Goal: Task Accomplishment & Management: Manage account settings

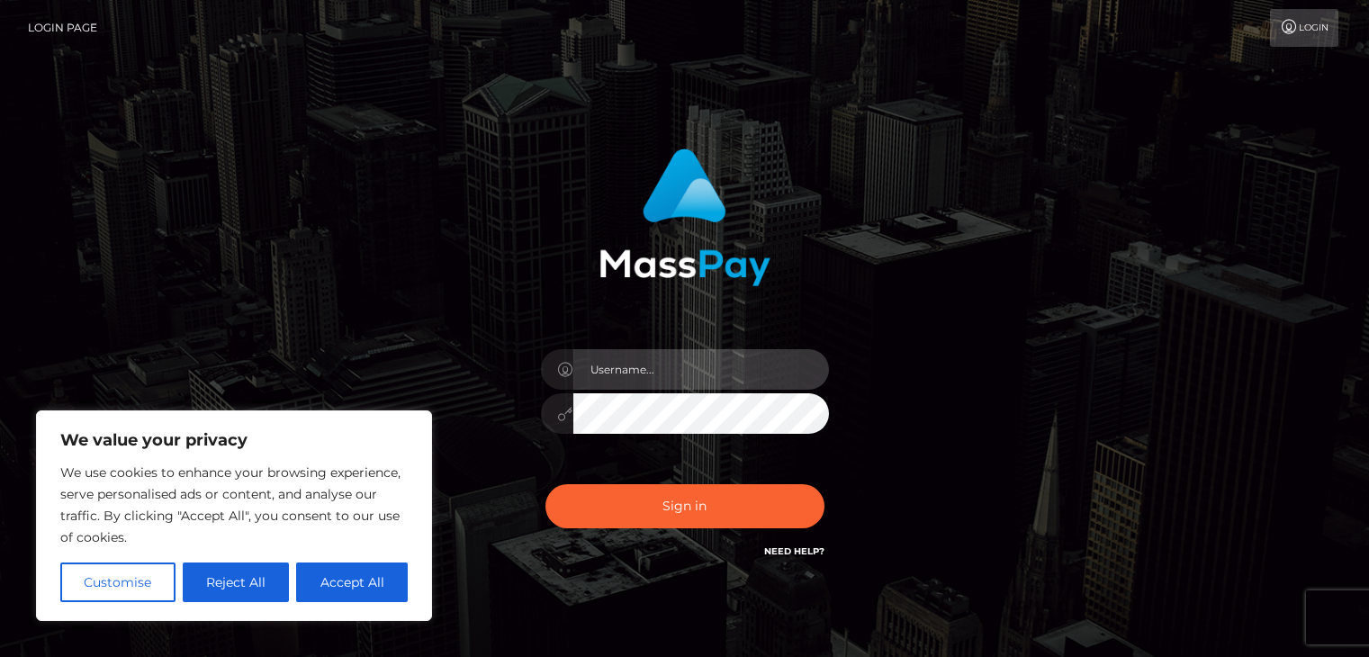
drag, startPoint x: 0, startPoint y: 0, endPoint x: 670, endPoint y: 375, distance: 767.8
click at [670, 375] on input "text" at bounding box center [701, 369] width 256 height 41
type input "motsekemalefa@gmail.com"
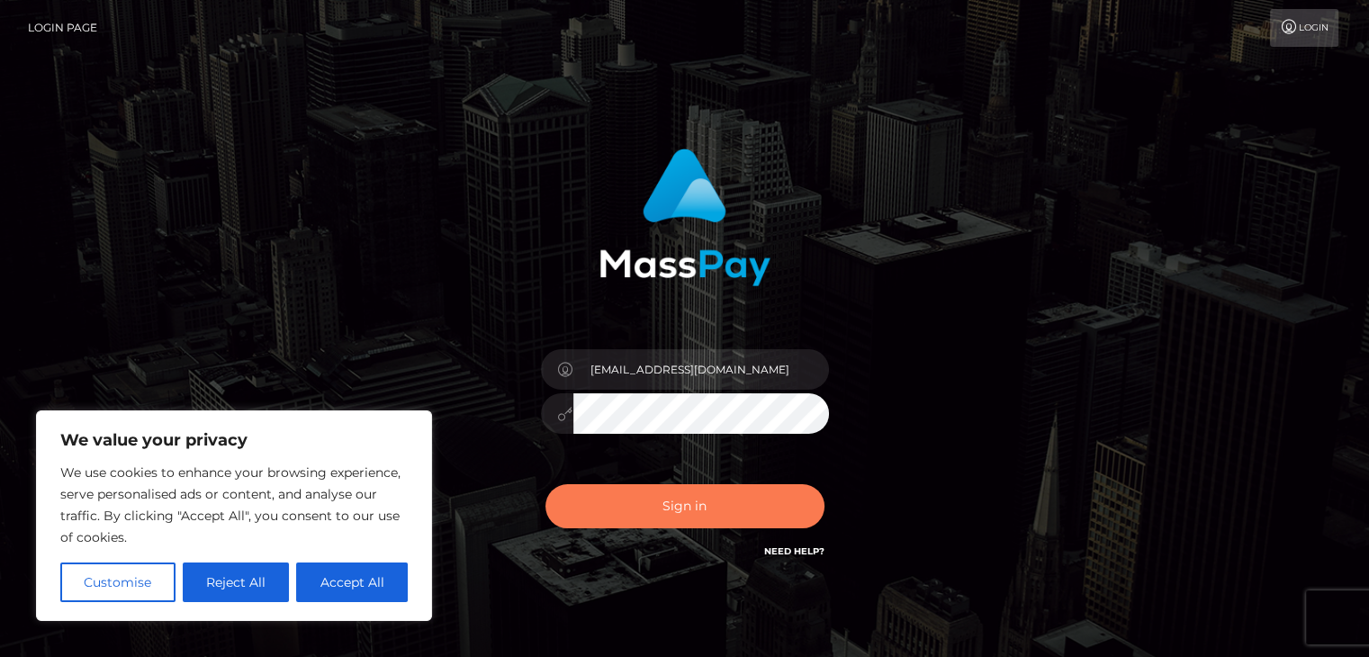
click at [708, 504] on button "Sign in" at bounding box center [685, 506] width 279 height 44
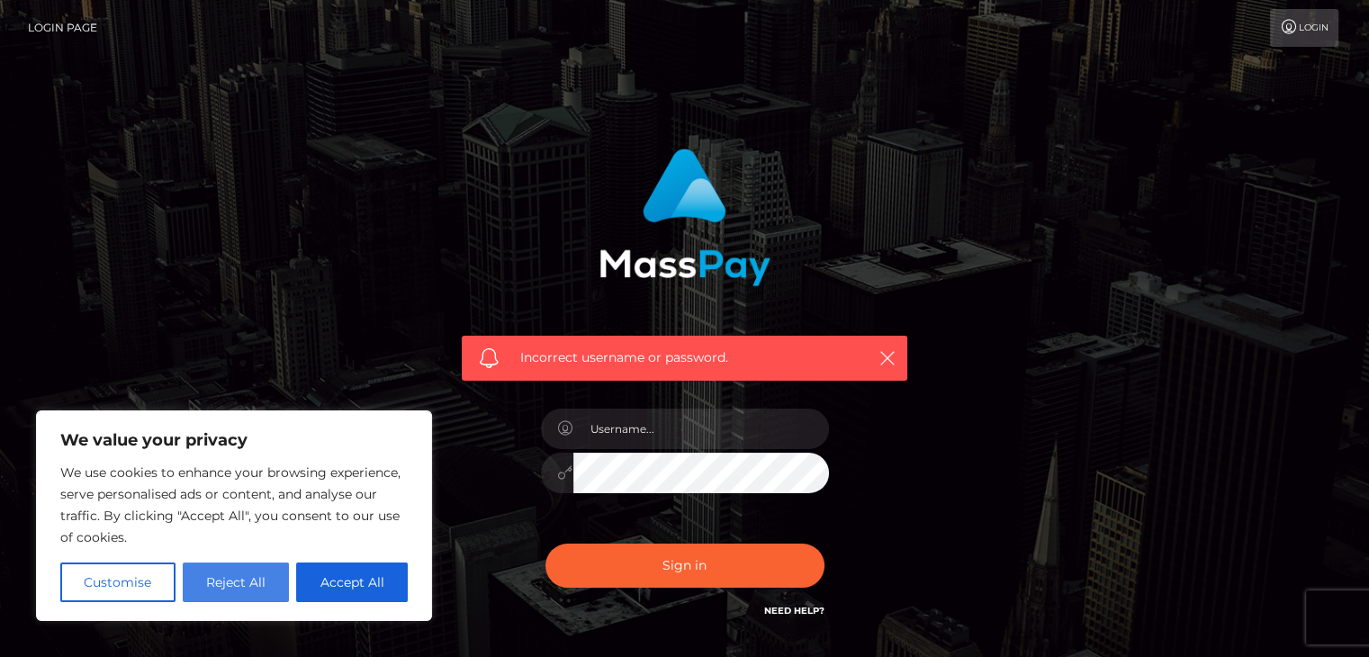
click at [224, 593] on button "Reject All" at bounding box center [236, 583] width 107 height 40
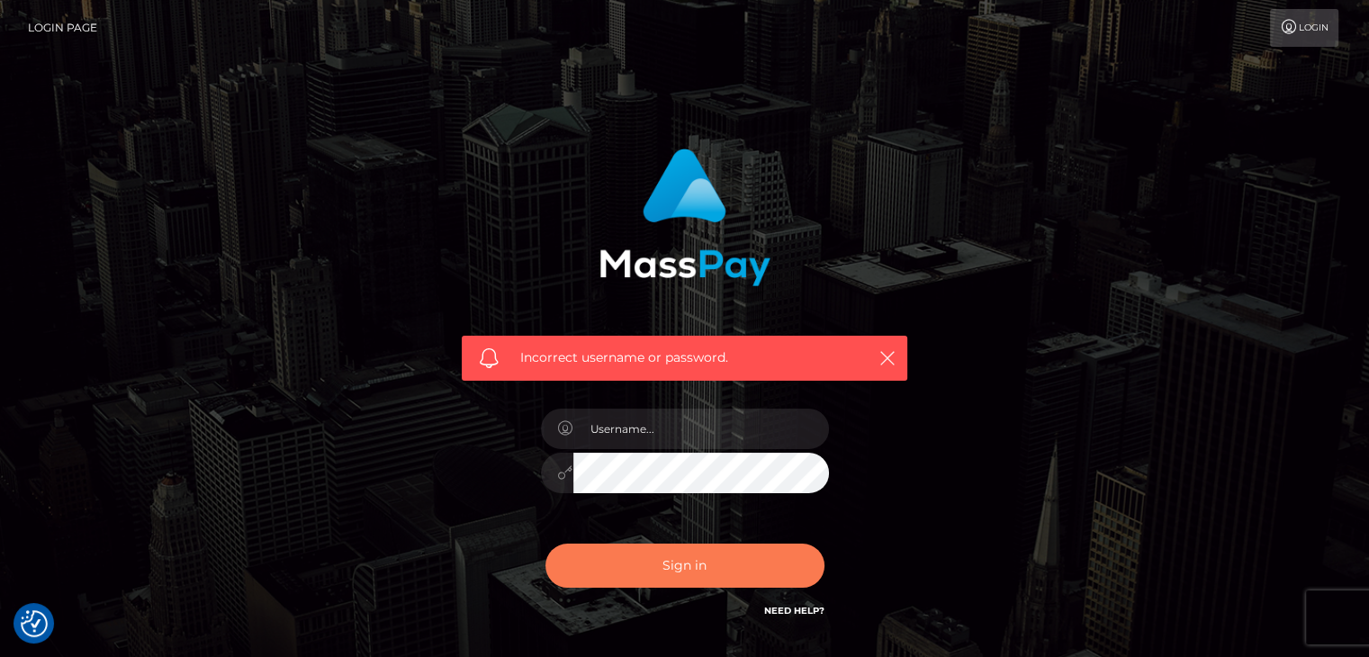
click at [706, 573] on button "Sign in" at bounding box center [685, 566] width 279 height 44
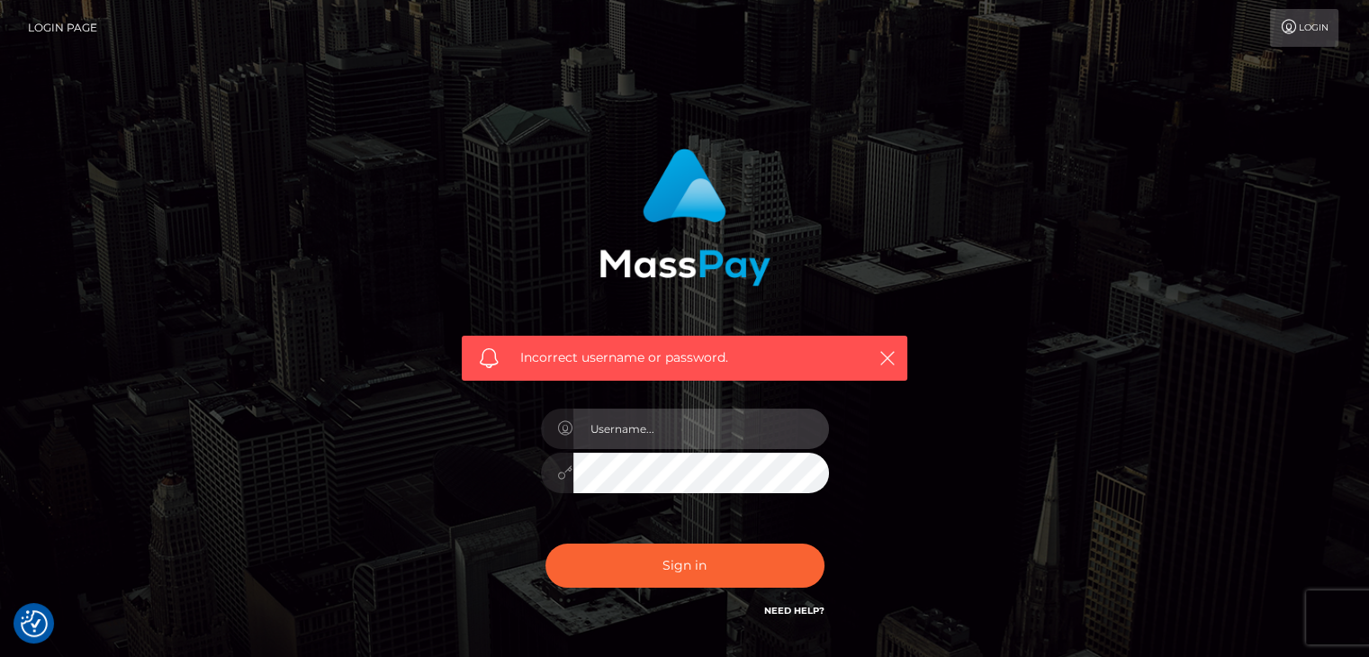
click at [701, 438] on input "text" at bounding box center [701, 429] width 256 height 41
type input "motsekemalefa@gmail.com"
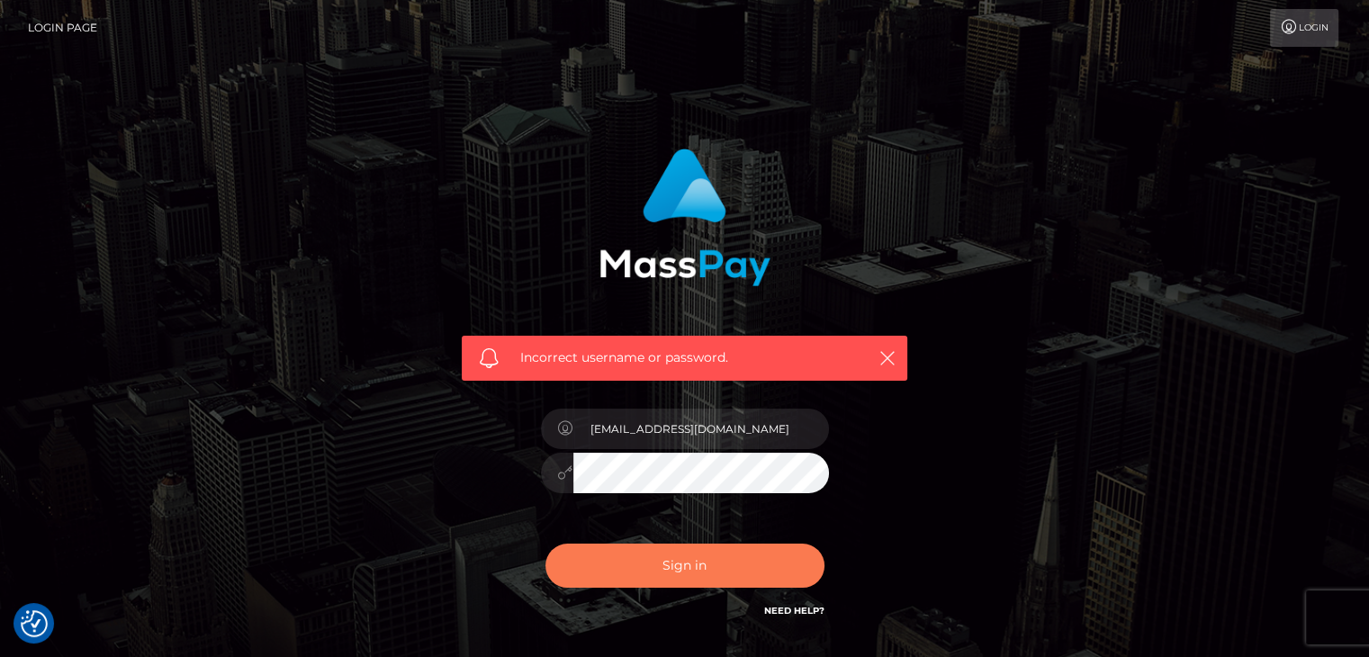
click at [717, 558] on button "Sign in" at bounding box center [685, 566] width 279 height 44
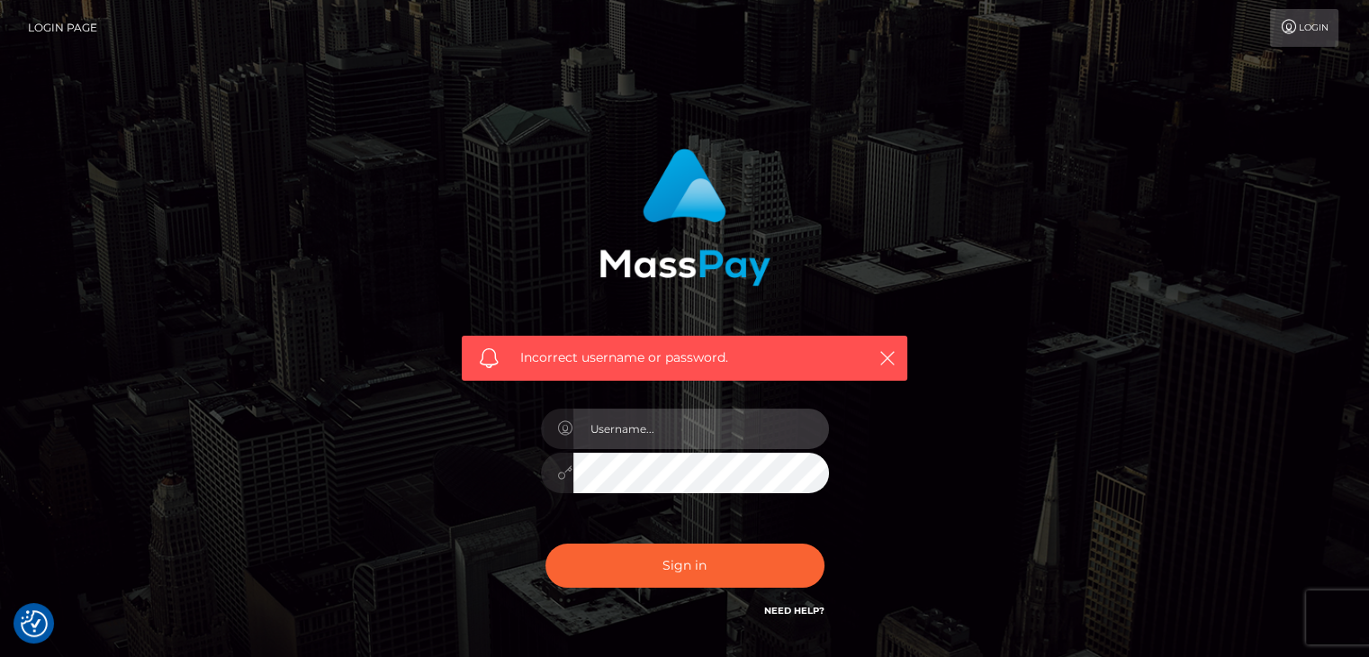
click at [695, 433] on input "text" at bounding box center [701, 429] width 256 height 41
type input "[EMAIL_ADDRESS][DOMAIN_NAME]"
click at [564, 474] on icon at bounding box center [565, 472] width 15 height 14
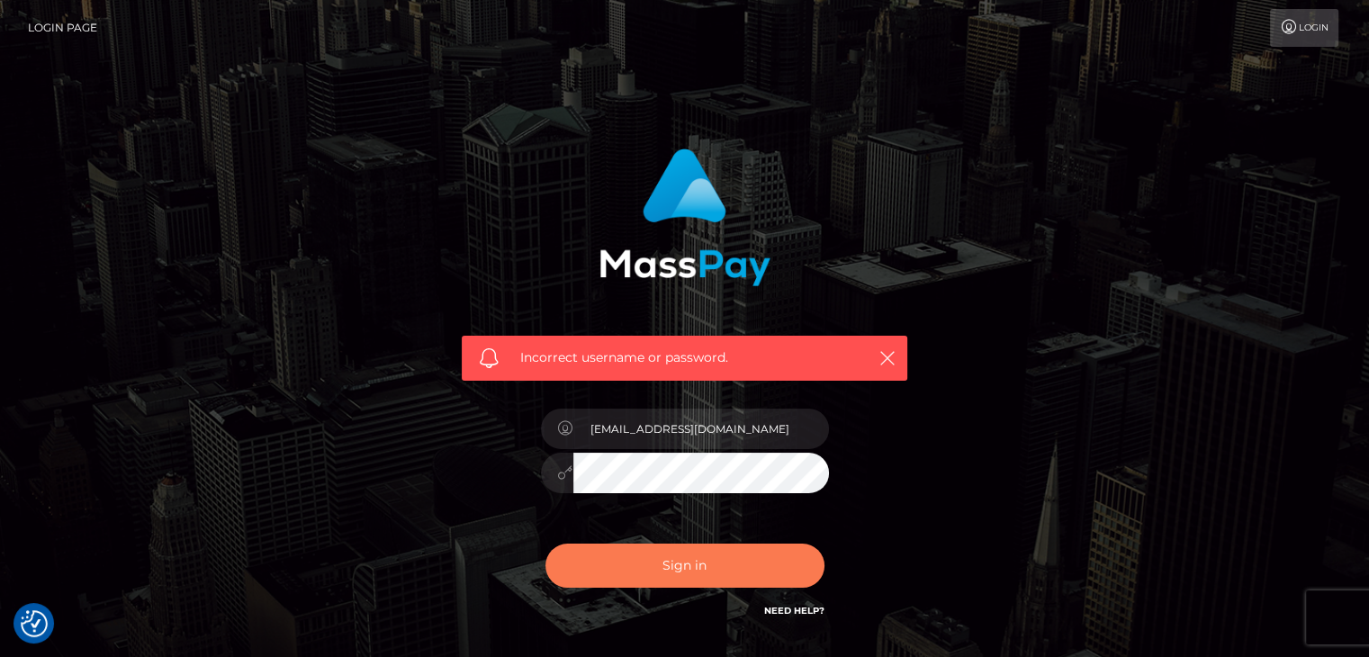
click at [705, 550] on button "Sign in" at bounding box center [685, 566] width 279 height 44
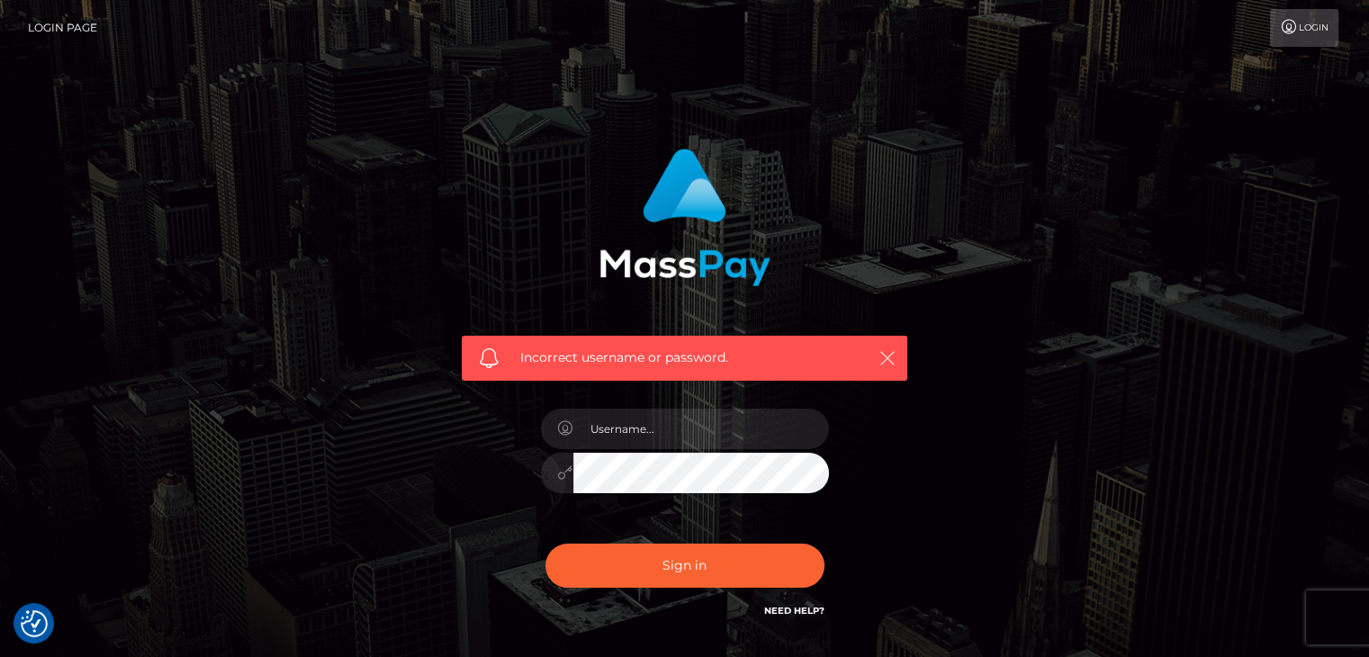
click at [883, 356] on icon "button" at bounding box center [888, 358] width 18 height 18
